Goal: Find specific page/section: Find specific page/section

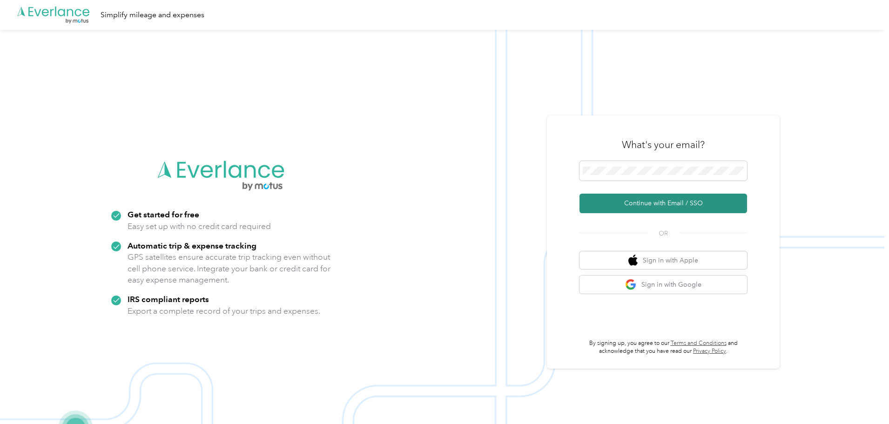
click at [675, 208] on button "Continue with Email / SSO" at bounding box center [664, 204] width 168 height 20
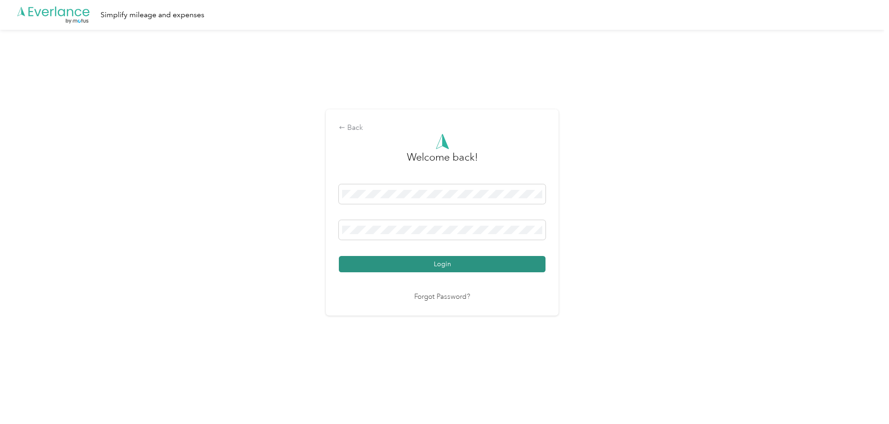
click at [418, 264] on button "Login" at bounding box center [442, 264] width 207 height 16
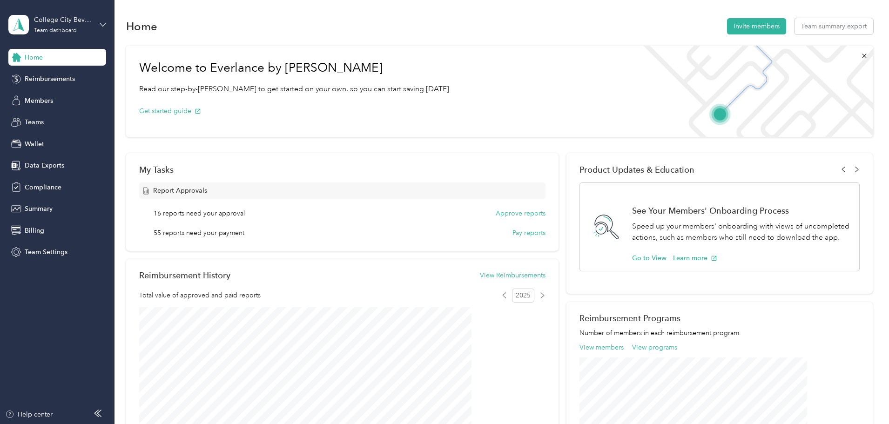
click at [106, 22] on icon at bounding box center [103, 24] width 7 height 7
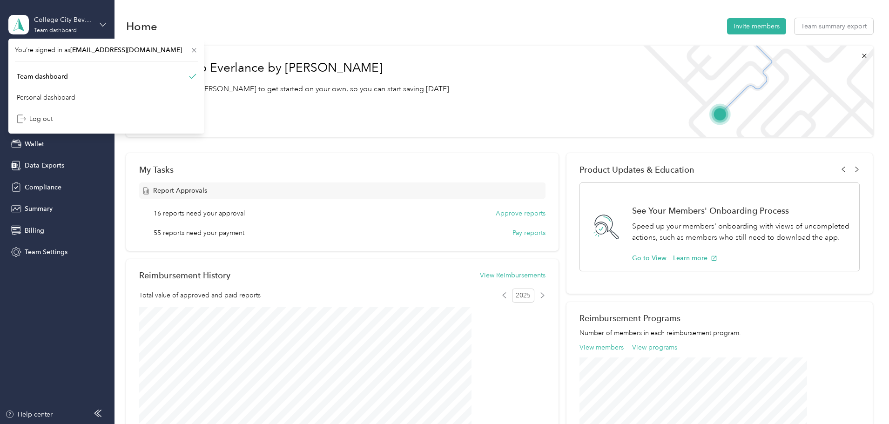
click at [106, 22] on icon at bounding box center [103, 24] width 7 height 7
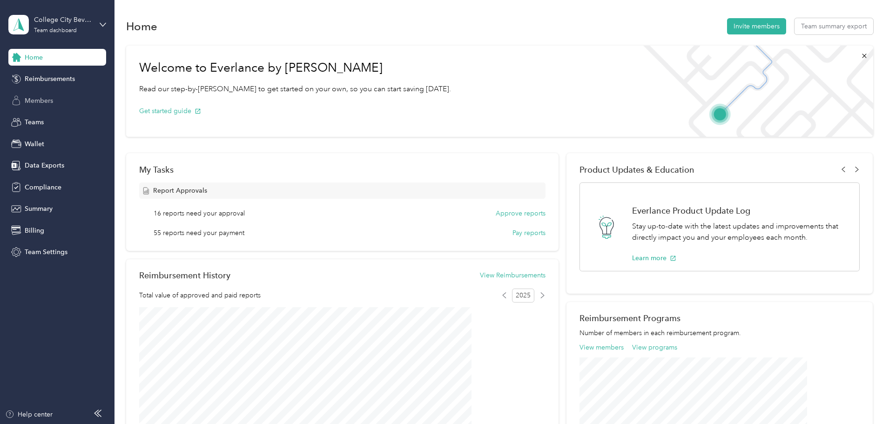
click at [47, 98] on span "Members" at bounding box center [39, 101] width 28 height 10
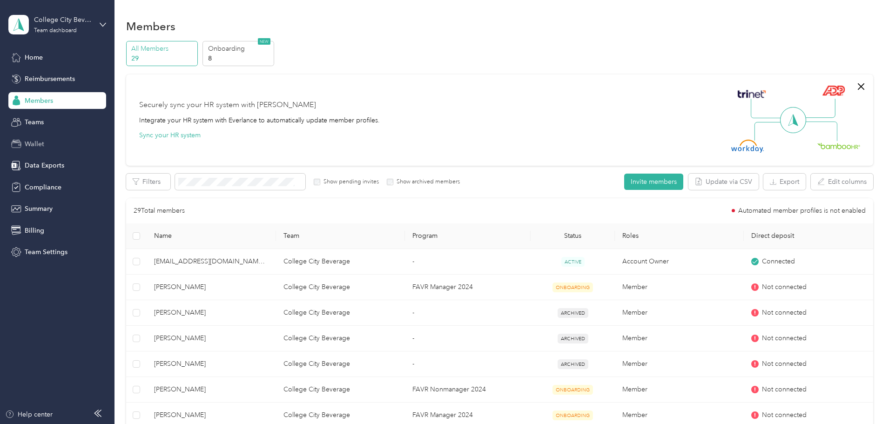
click at [36, 144] on span "Wallet" at bounding box center [35, 144] width 20 height 10
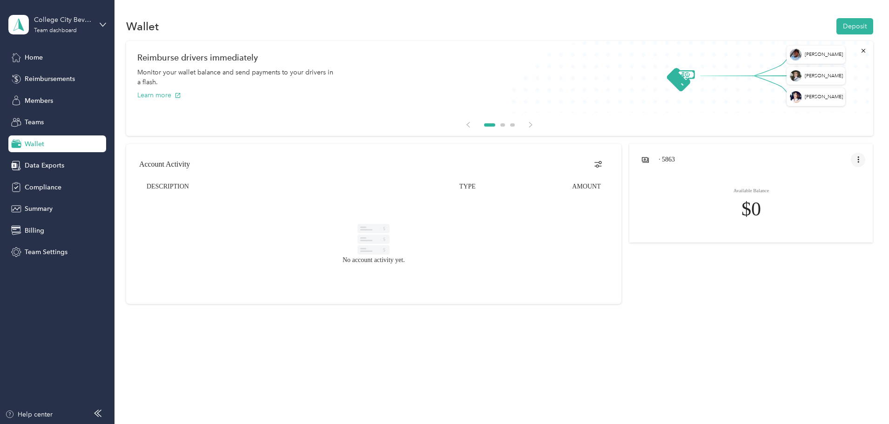
click at [855, 159] on icon "open account menu" at bounding box center [858, 159] width 7 height 7
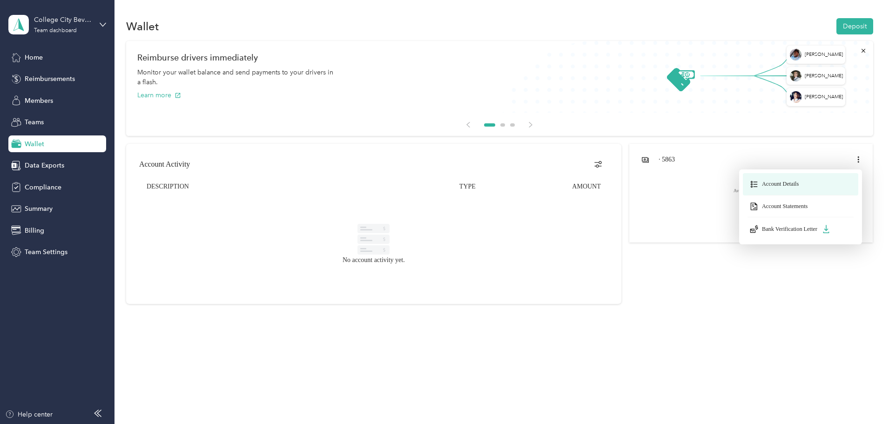
click at [762, 187] on span "Account Details" at bounding box center [780, 184] width 37 height 7
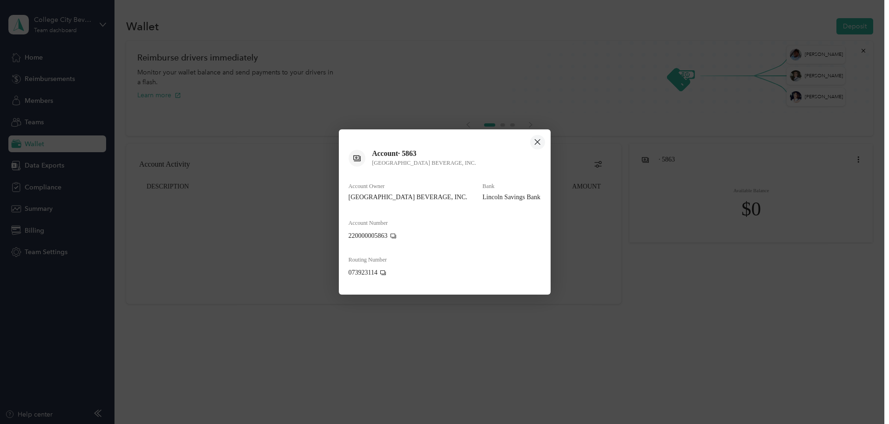
click at [537, 142] on icon "close dialog" at bounding box center [537, 142] width 6 height 6
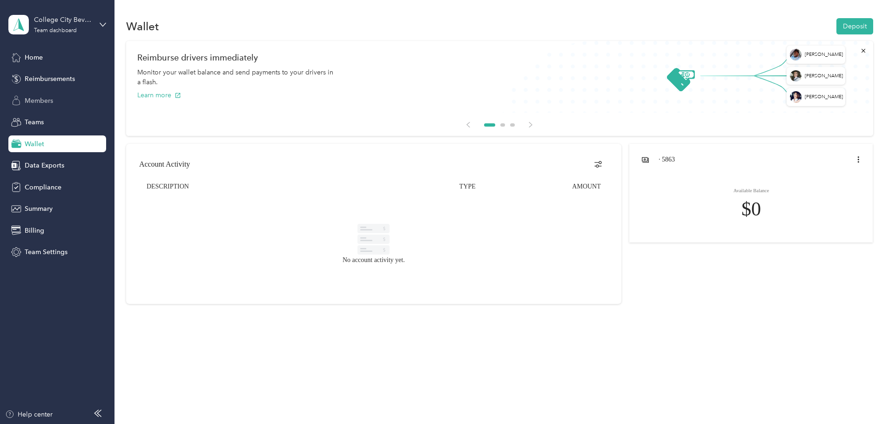
click at [39, 98] on span "Members" at bounding box center [39, 101] width 28 height 10
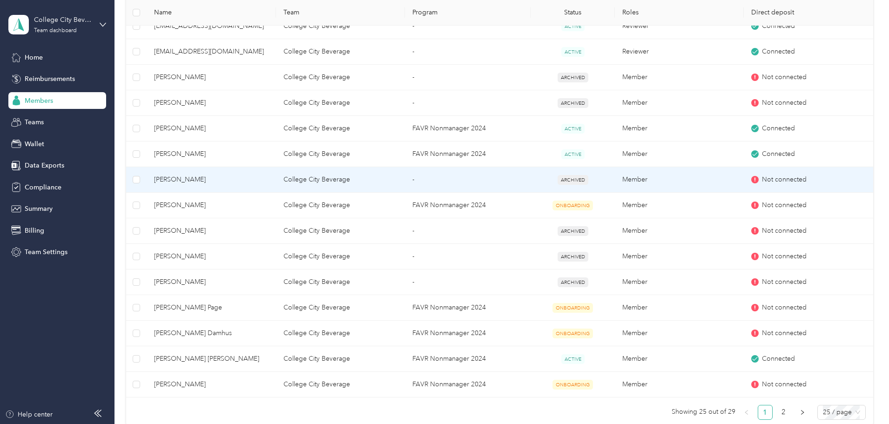
scroll to position [512, 0]
